Goal: Check status: Check status

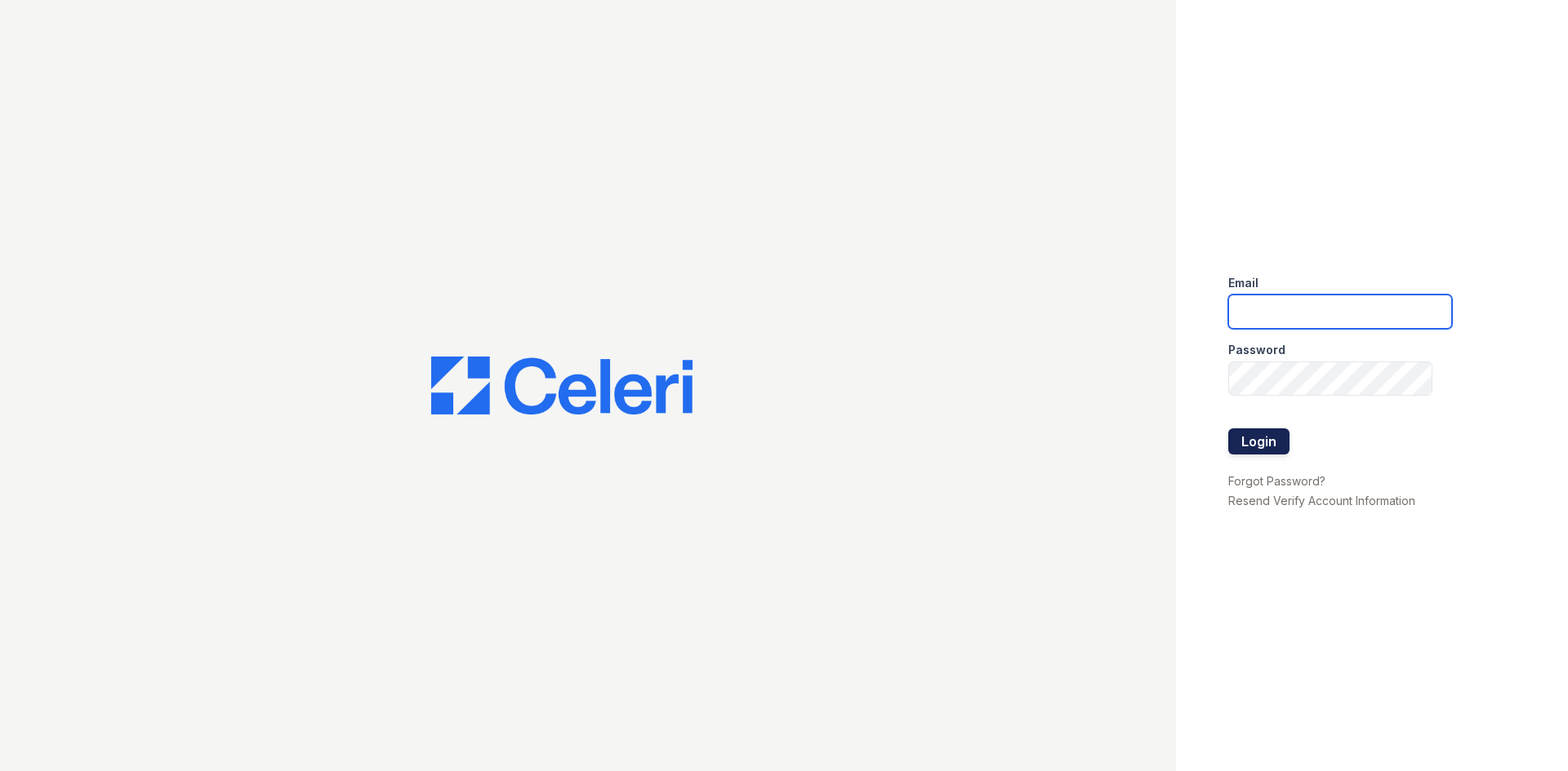
type input "[EMAIL_ADDRESS][DOMAIN_NAME]"
click at [1280, 445] on button "Login" at bounding box center [1258, 441] width 61 height 26
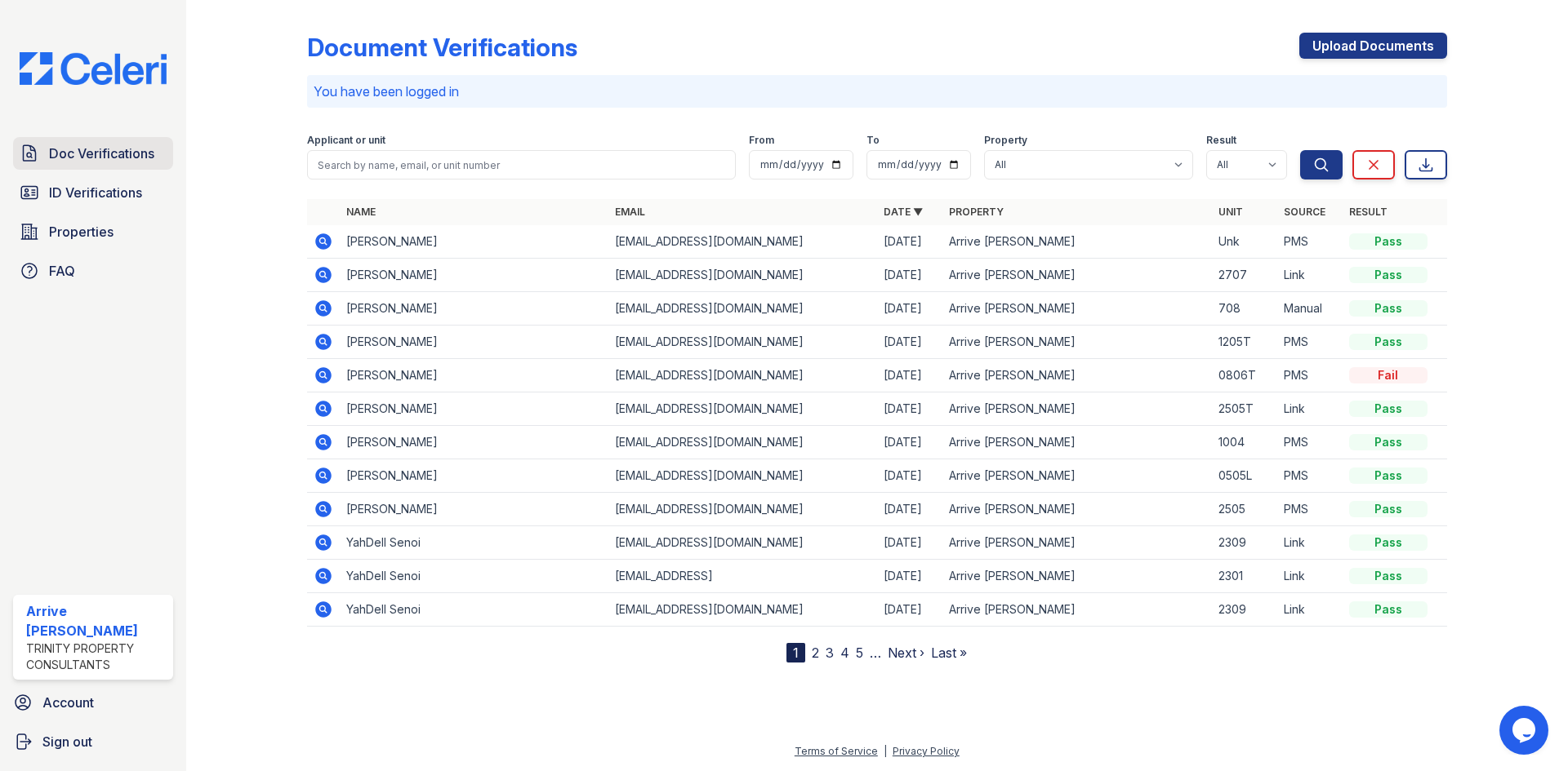
click at [106, 156] on span "Doc Verifications" at bounding box center [101, 153] width 106 height 19
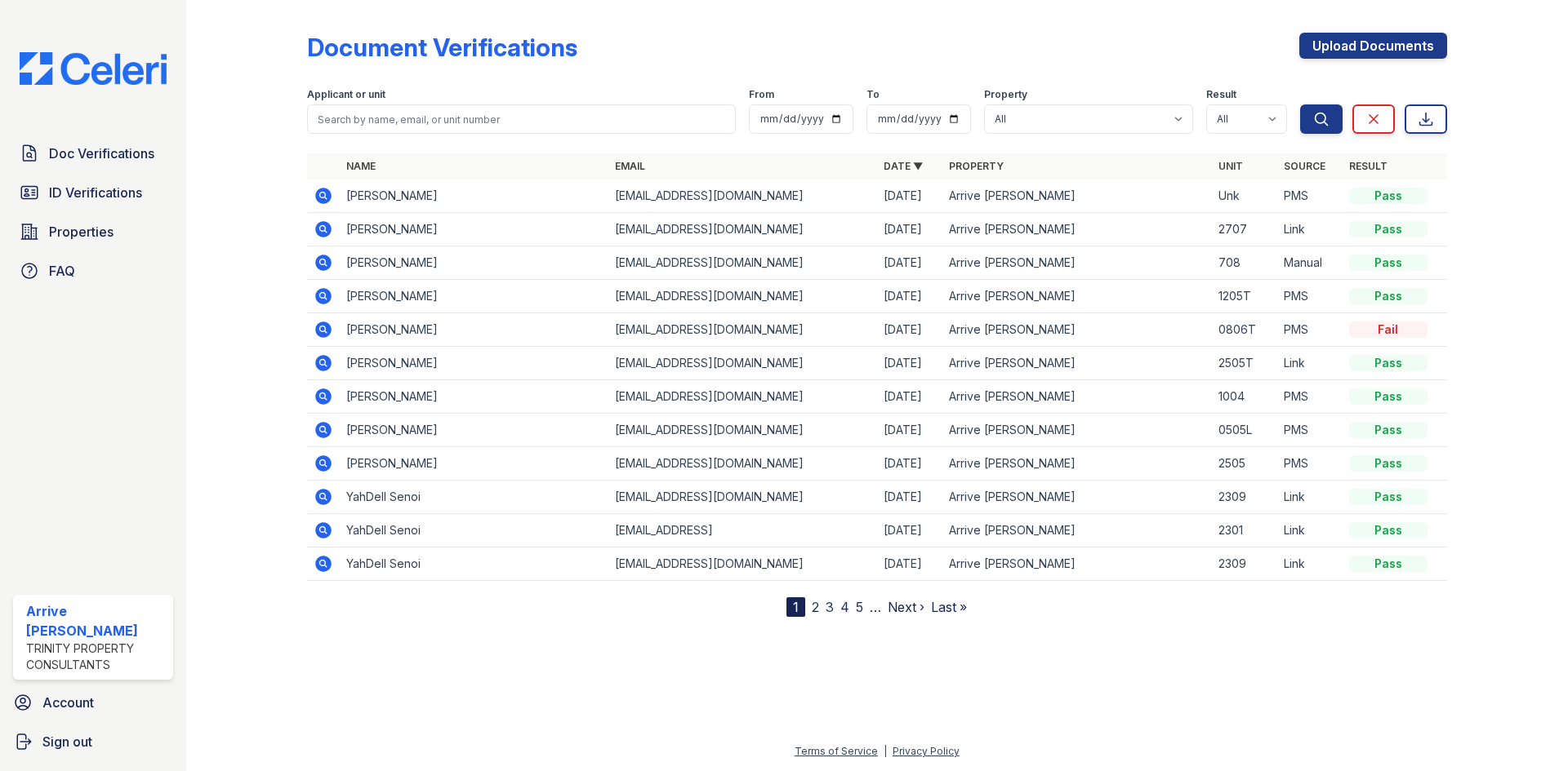
click at [323, 193] on icon at bounding box center [322, 194] width 4 height 4
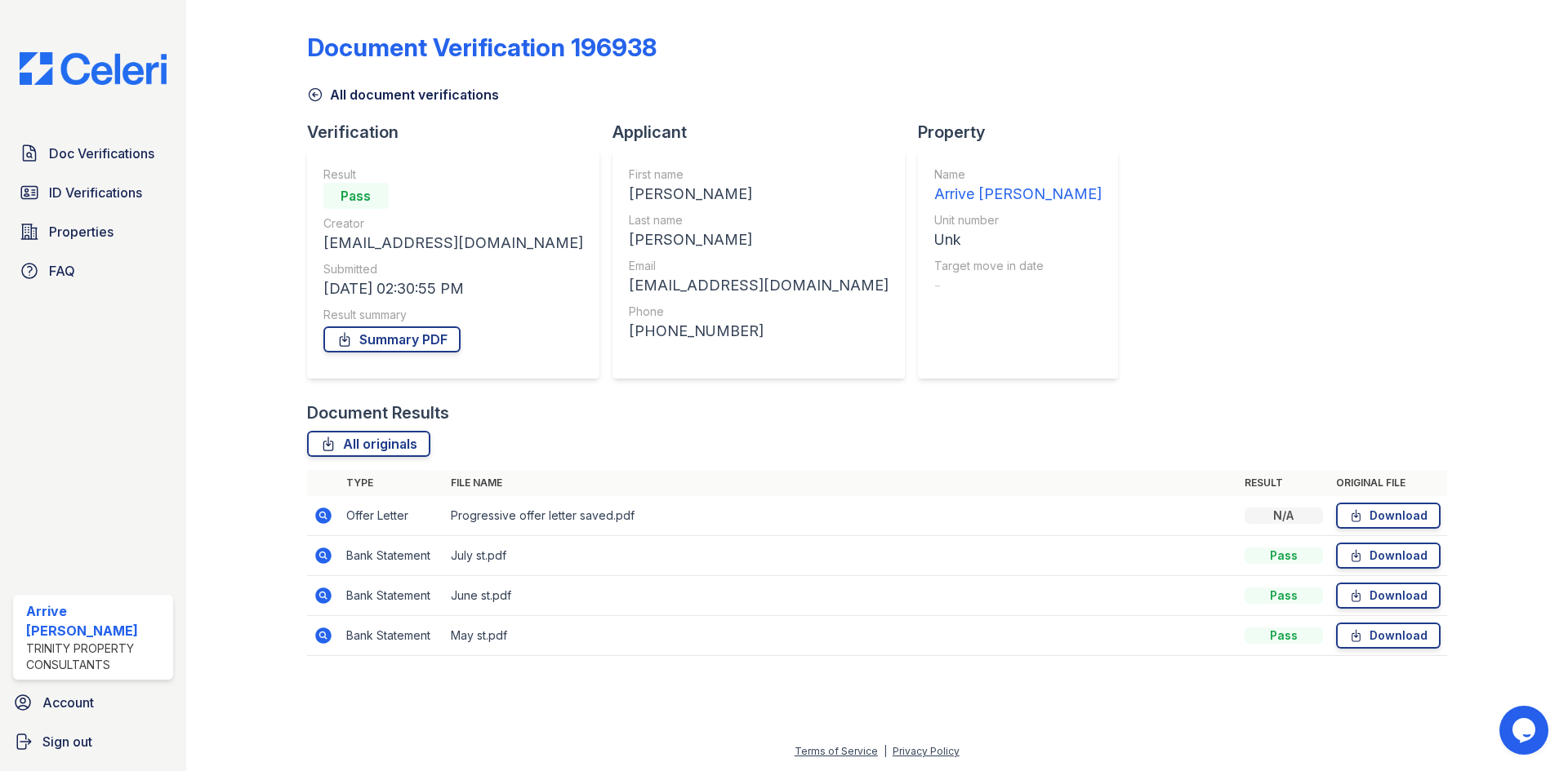
drag, startPoint x: 315, startPoint y: 553, endPoint x: 340, endPoint y: 554, distance: 25.0
click at [317, 553] on icon at bounding box center [322, 555] width 19 height 19
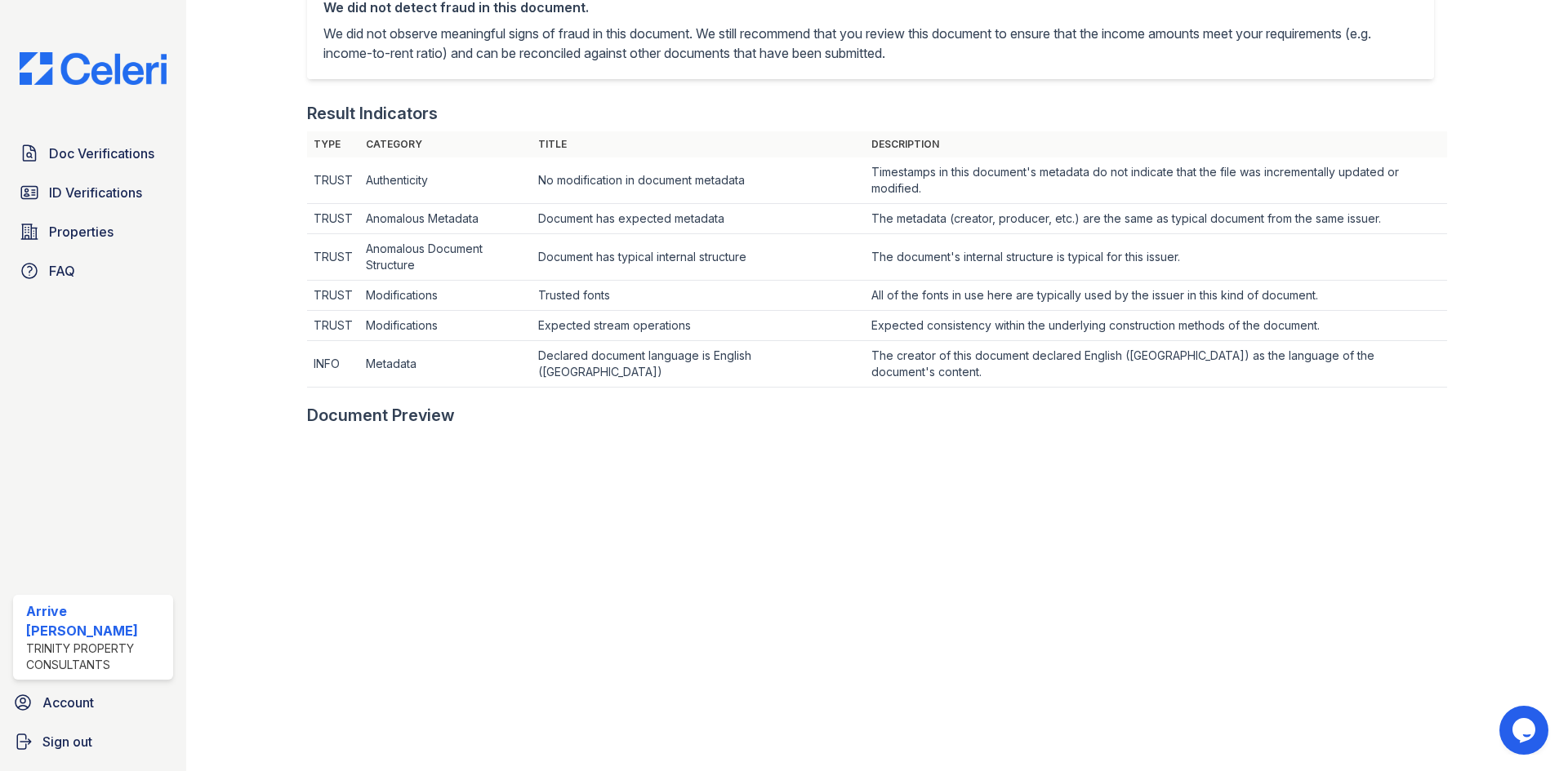
scroll to position [490, 0]
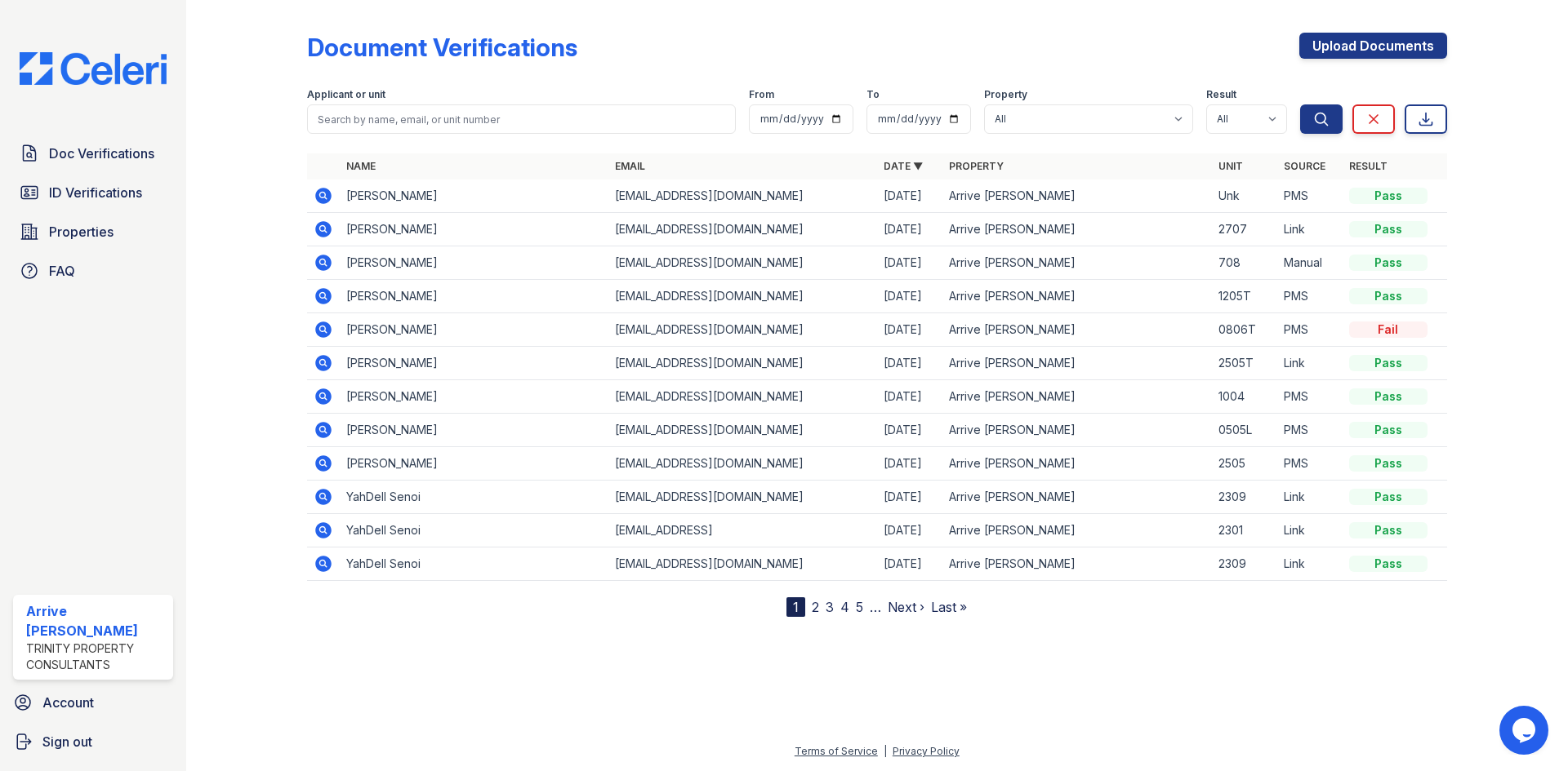
click at [817, 604] on link "2" at bounding box center [815, 607] width 8 height 16
